Goal: Task Accomplishment & Management: Understand process/instructions

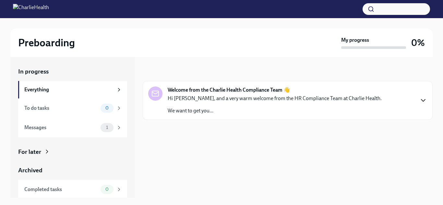
click at [424, 101] on icon "button" at bounding box center [423, 101] width 8 height 8
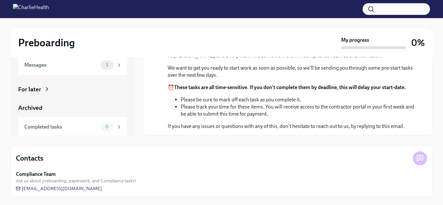
scroll to position [62, 0]
click at [119, 66] on icon at bounding box center [119, 65] width 2 height 3
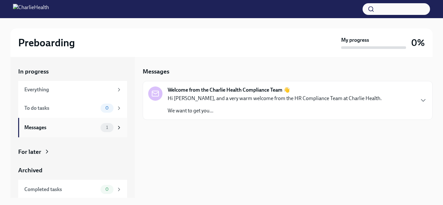
click at [75, 124] on div "Messages 1" at bounding box center [73, 127] width 98 height 9
click at [424, 102] on icon "button" at bounding box center [423, 101] width 8 height 8
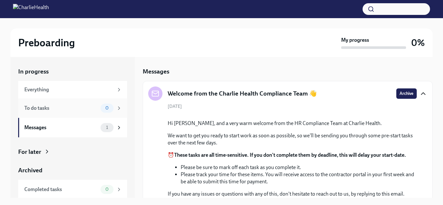
click at [119, 108] on icon at bounding box center [119, 108] width 2 height 3
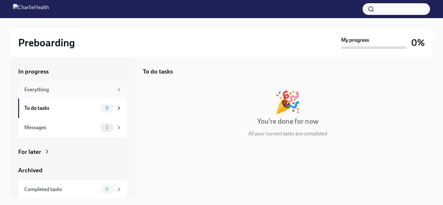
click at [116, 88] on icon at bounding box center [119, 90] width 6 height 6
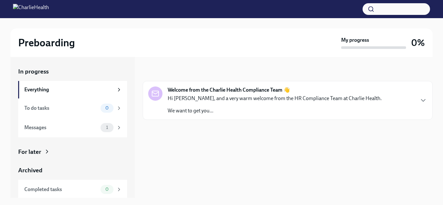
click at [198, 97] on p "Hi [PERSON_NAME], and a very warm welcome from the HR Compliance Team at Charli…" at bounding box center [275, 98] width 214 height 7
